Goal: Task Accomplishment & Management: Manage account settings

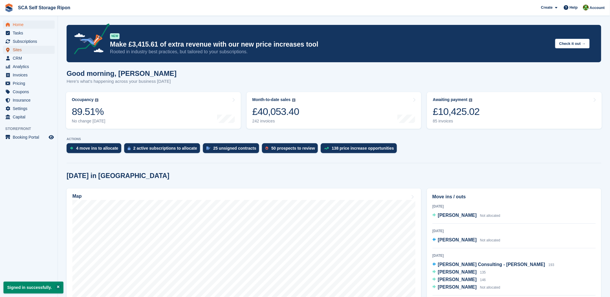
click at [22, 46] on span "Sites" at bounding box center [30, 50] width 35 height 8
click at [22, 41] on span "Subscriptions" at bounding box center [30, 41] width 35 height 8
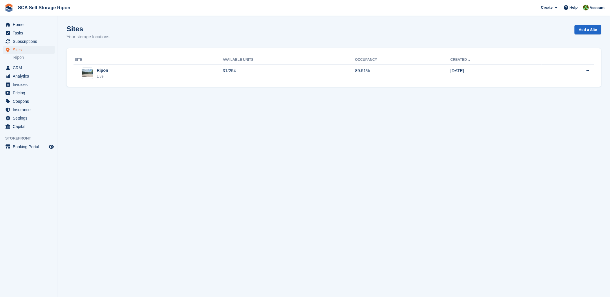
click at [90, 83] on div "Site Available Units Occupancy Created Ripon Live 31/254 89.51% 23 May Edit sit…" at bounding box center [334, 67] width 535 height 39
click at [38, 38] on span "Subscriptions" at bounding box center [30, 41] width 35 height 8
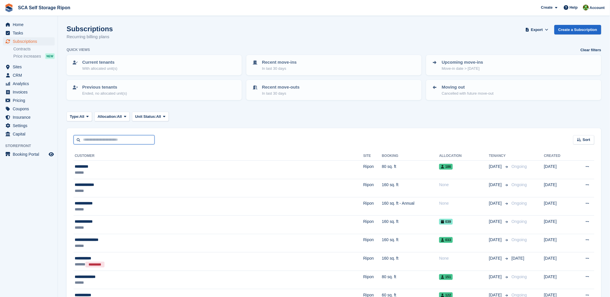
click at [120, 140] on input "text" at bounding box center [114, 140] width 81 height 10
type input "****"
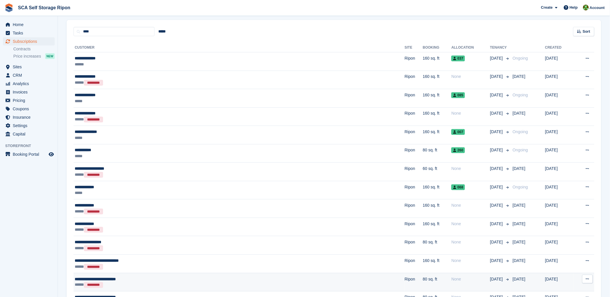
scroll to position [129, 0]
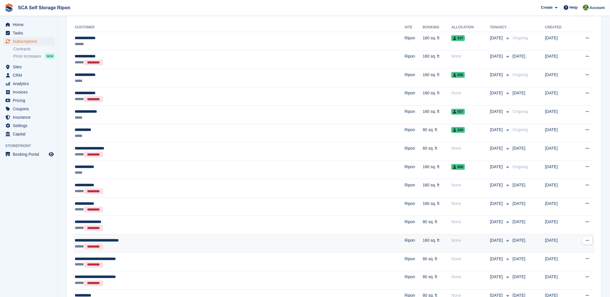
click at [179, 251] on td "**********" at bounding box center [239, 244] width 331 height 19
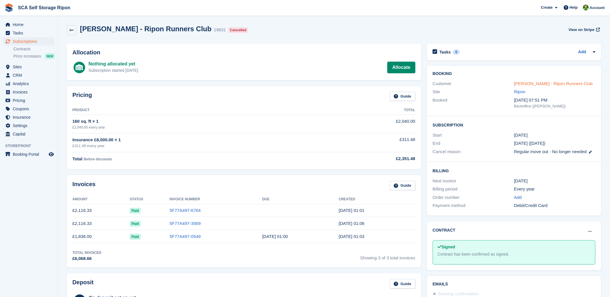
click at [538, 83] on link "Lesley Willoughby - Ripon Runners Club" at bounding box center [553, 83] width 79 height 5
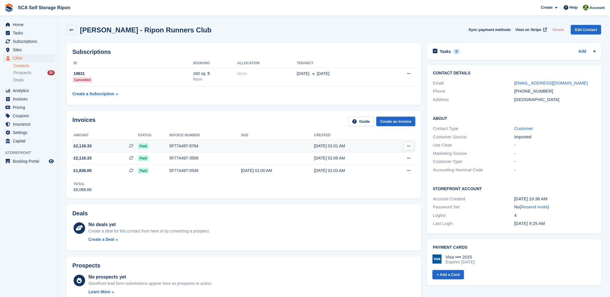
click at [172, 141] on td "5F77A497-6764" at bounding box center [205, 146] width 72 height 12
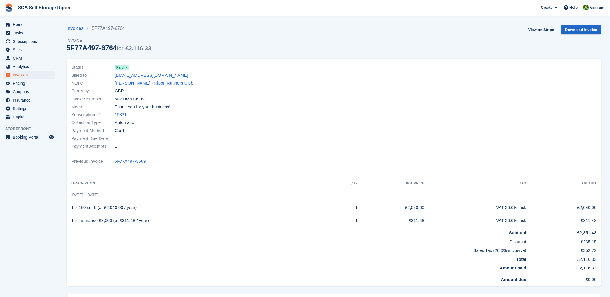
drag, startPoint x: 72, startPoint y: 196, endPoint x: 126, endPoint y: 195, distance: 53.9
click at [126, 195] on td "22 Aug - 22 Aug, 2026" at bounding box center [334, 194] width 526 height 13
click at [329, 122] on div "Collection Type Automatic" at bounding box center [201, 123] width 260 height 8
drag, startPoint x: 354, startPoint y: 42, endPoint x: 521, endPoint y: 42, distance: 167.4
click at [354, 42] on div "Invoices 5F77A497-6764 Invoice 5F77A497-6764 for £2,116.33 View on Stripe Downl…" at bounding box center [334, 42] width 535 height 34
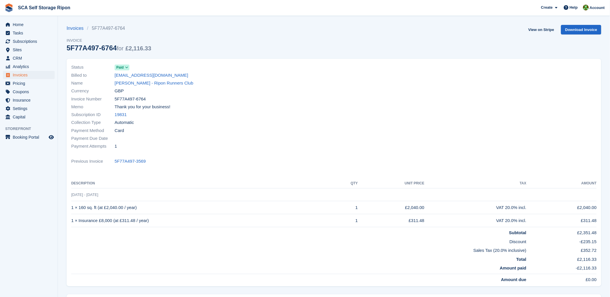
click at [172, 235] on td "Subtotal" at bounding box center [298, 231] width 455 height 9
click at [25, 44] on span "Subscriptions" at bounding box center [30, 41] width 35 height 8
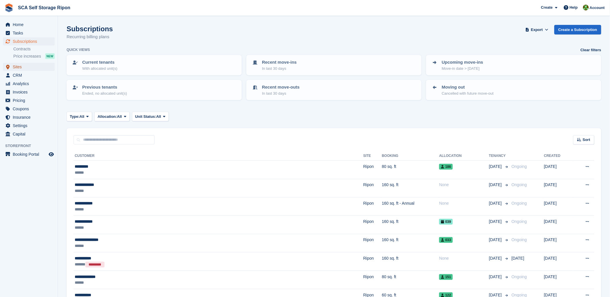
click at [21, 65] on span "Sites" at bounding box center [30, 67] width 35 height 8
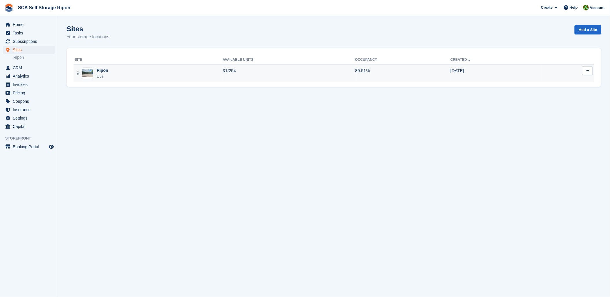
click at [108, 78] on div "Ripon Live" at bounding box center [149, 73] width 148 height 12
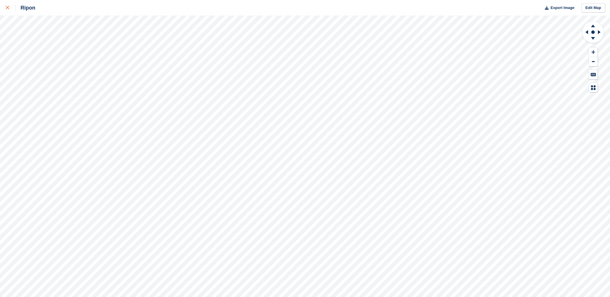
click at [9, 7] on icon at bounding box center [7, 7] width 3 height 3
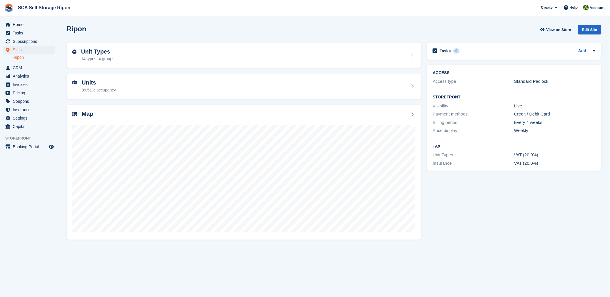
click at [96, 56] on div "14 types, 4 groups" at bounding box center [97, 59] width 33 height 6
click at [93, 88] on div "89.51% occupancy" at bounding box center [99, 90] width 34 height 6
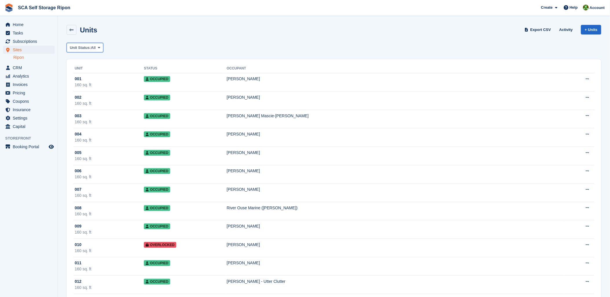
click at [79, 48] on span "Unit Status:" at bounding box center [80, 48] width 21 height 6
click at [80, 70] on link "Available" at bounding box center [94, 72] width 50 height 10
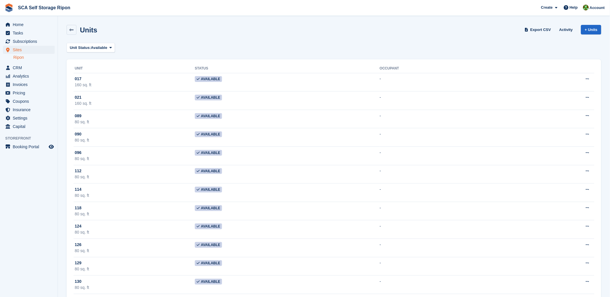
drag, startPoint x: 247, startPoint y: 53, endPoint x: 388, endPoint y: 45, distance: 141.3
click at [536, 29] on span "Export CSV" at bounding box center [541, 30] width 21 height 6
drag, startPoint x: 258, startPoint y: 42, endPoint x: 74, endPoint y: 46, distance: 184.0
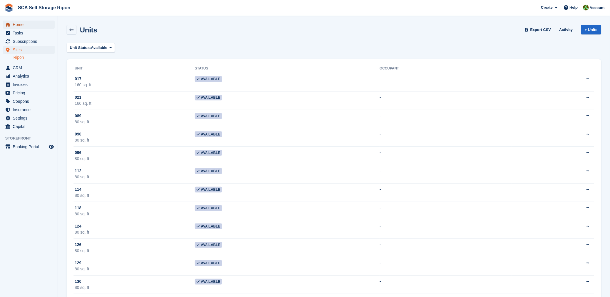
click at [20, 23] on span "Home" at bounding box center [30, 25] width 35 height 8
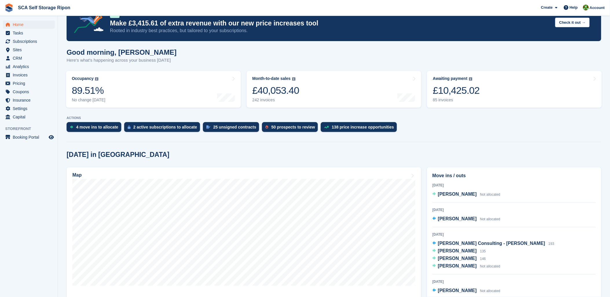
scroll to position [64, 0]
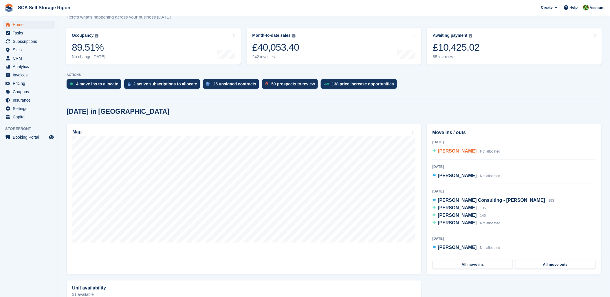
click at [446, 152] on span "[PERSON_NAME]" at bounding box center [457, 151] width 39 height 5
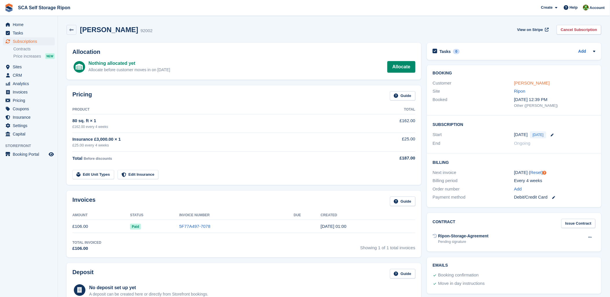
click at [520, 84] on link "[PERSON_NAME]" at bounding box center [532, 83] width 36 height 5
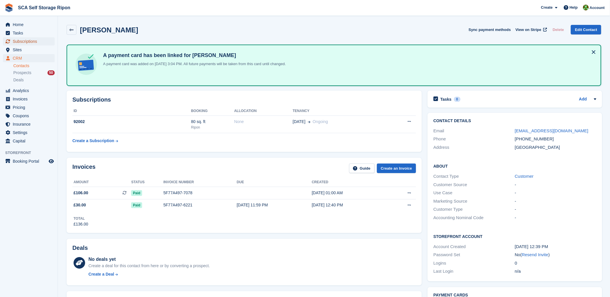
click at [15, 44] on span "Subscriptions" at bounding box center [30, 41] width 35 height 8
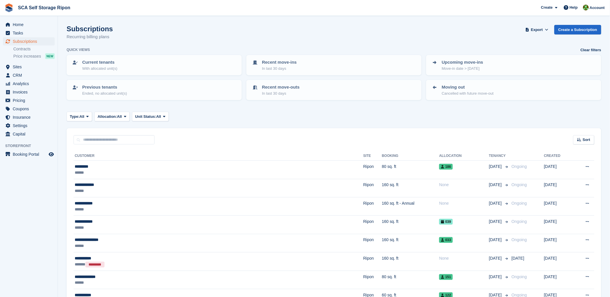
drag, startPoint x: 211, startPoint y: 118, endPoint x: 206, endPoint y: 123, distance: 7.8
click at [211, 119] on div "Type: All All Upcoming Previous Active Ending Allocation: All All Allocated Una…" at bounding box center [334, 117] width 535 height 10
click at [127, 143] on input "text" at bounding box center [114, 140] width 81 height 10
drag, startPoint x: 229, startPoint y: 150, endPoint x: 89, endPoint y: 94, distance: 150.7
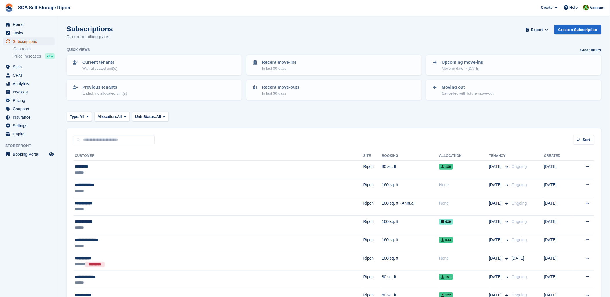
click at [38, 39] on span "Subscriptions" at bounding box center [30, 41] width 35 height 8
drag, startPoint x: 323, startPoint y: 42, endPoint x: 323, endPoint y: 74, distance: 32.2
click at [323, 44] on div "Subscriptions Recurring billing plans Export Export Subscriptions Export a CSV …" at bounding box center [334, 36] width 535 height 22
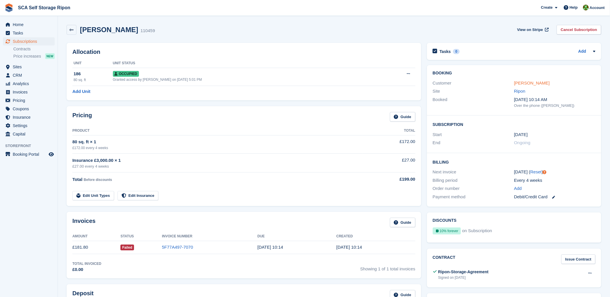
click at [518, 85] on link "[PERSON_NAME]" at bounding box center [532, 83] width 36 height 5
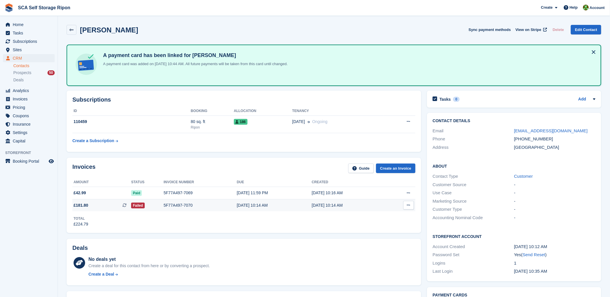
click at [259, 207] on div "[DATE] 10:14 AM" at bounding box center [274, 205] width 75 height 6
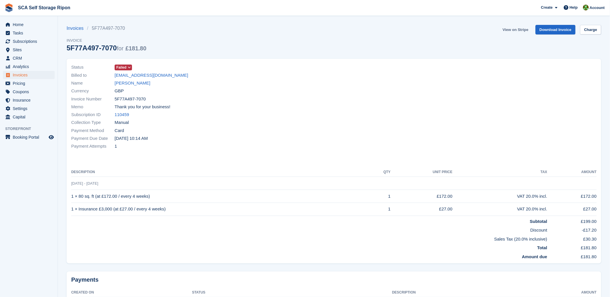
click at [520, 26] on link "View on Stripe" at bounding box center [516, 30] width 30 height 10
drag, startPoint x: 288, startPoint y: 250, endPoint x: 275, endPoint y: 240, distance: 16.5
click at [285, 251] on td "Total" at bounding box center [309, 246] width 476 height 9
click at [251, 128] on div "Payment Method Card" at bounding box center [201, 131] width 260 height 8
click at [28, 38] on span "Subscriptions" at bounding box center [30, 41] width 35 height 8
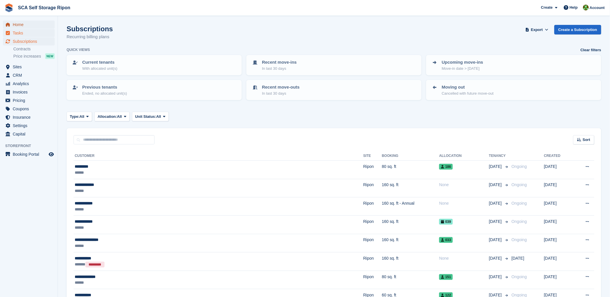
drag, startPoint x: 21, startPoint y: 21, endPoint x: 34, endPoint y: 35, distance: 18.9
click at [22, 21] on span "Home" at bounding box center [30, 25] width 35 height 8
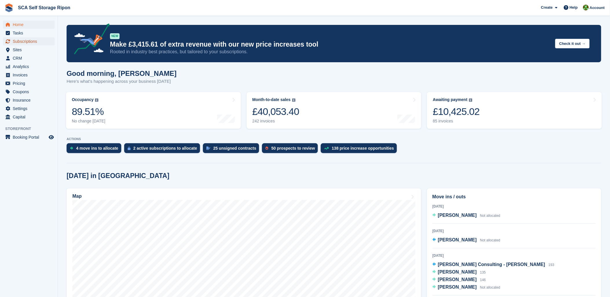
click at [22, 41] on span "Subscriptions" at bounding box center [30, 41] width 35 height 8
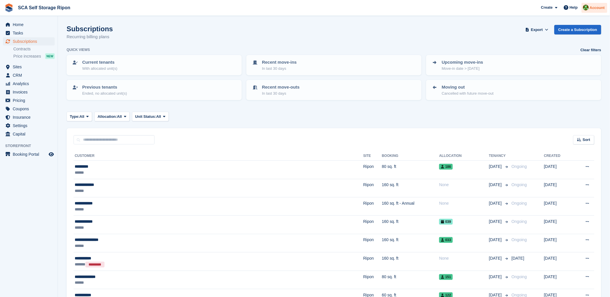
click at [589, 4] on div "Account" at bounding box center [595, 8] width 26 height 10
click at [546, 56] on div "Logout" at bounding box center [552, 57] width 14 height 6
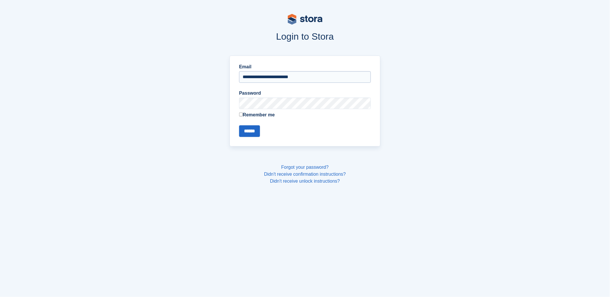
click at [273, 77] on input "**********" at bounding box center [305, 77] width 132 height 12
drag, startPoint x: 212, startPoint y: 154, endPoint x: 249, endPoint y: 114, distance: 53.9
click at [216, 152] on div "**********" at bounding box center [305, 118] width 372 height 133
click at [253, 88] on form "**********" at bounding box center [305, 100] width 132 height 74
click at [256, 80] on input "**********" at bounding box center [305, 77] width 132 height 12
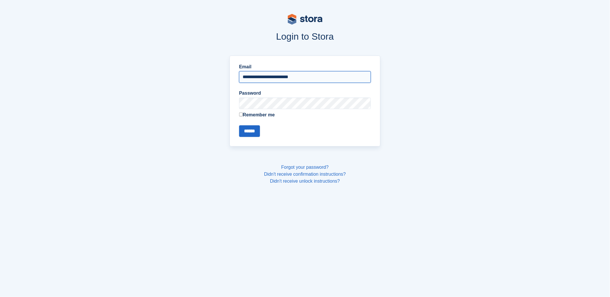
type input "**********"
click at [248, 138] on div "**********" at bounding box center [305, 101] width 151 height 91
click at [249, 135] on input "******" at bounding box center [249, 131] width 21 height 12
